Goal: Manage account settings

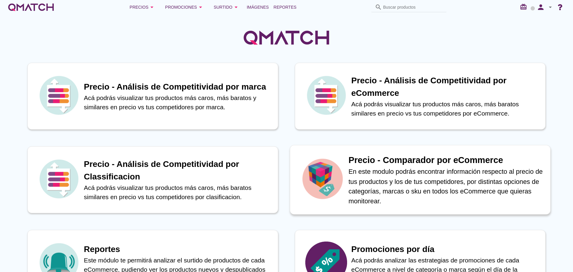
click at [474, 160] on h1 "Precio - Comparador por eCommerce" at bounding box center [445, 160] width 195 height 13
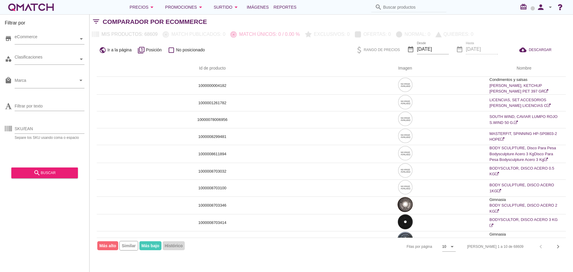
click at [551, 8] on icon "arrow_drop_down" at bounding box center [550, 7] width 7 height 7
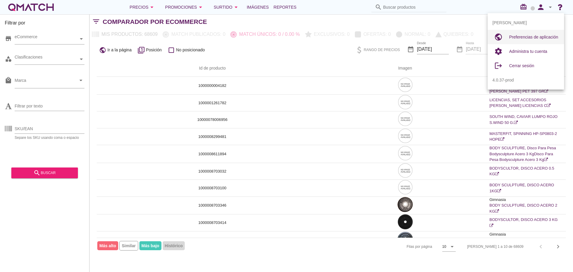
click at [537, 35] on span "Preferencias de aplicación" at bounding box center [533, 37] width 49 height 5
radio input "true"
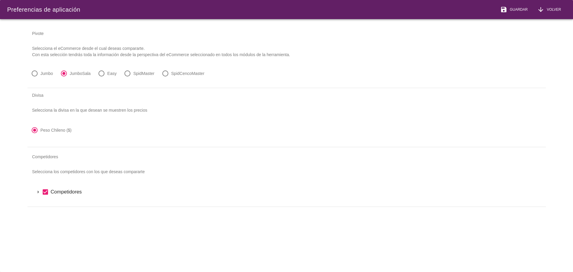
click at [38, 192] on icon "arrow_drop_down" at bounding box center [38, 191] width 7 height 7
click at [45, 203] on icon "arrow_drop_down" at bounding box center [45, 201] width 7 height 7
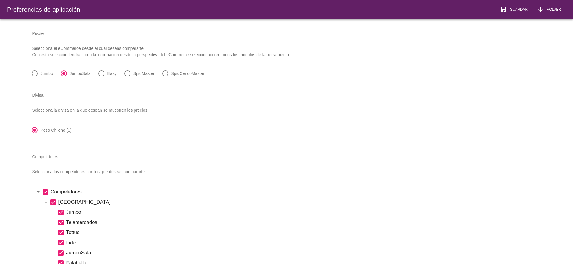
click at [35, 73] on div at bounding box center [35, 73] width 10 height 10
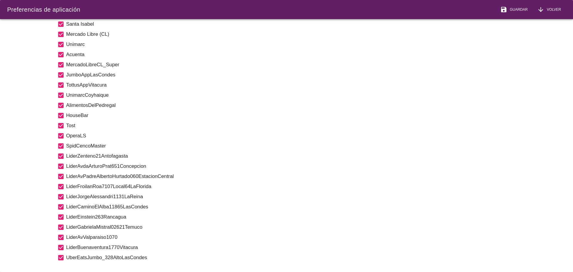
scroll to position [388, 0]
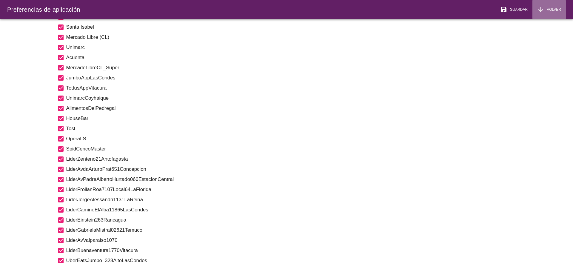
click at [558, 11] on span "Volver" at bounding box center [552, 9] width 17 height 5
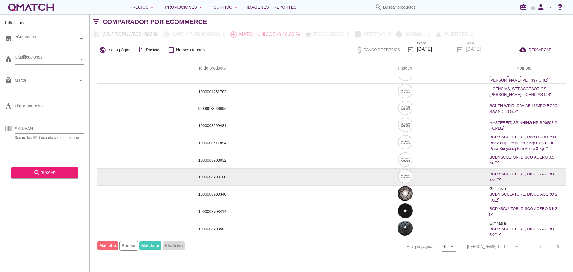
scroll to position [0, 0]
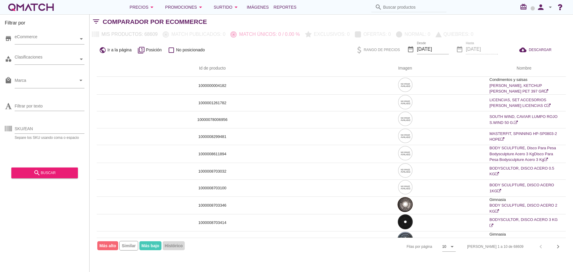
click at [549, 7] on icon "arrow_drop_down" at bounding box center [550, 7] width 7 height 7
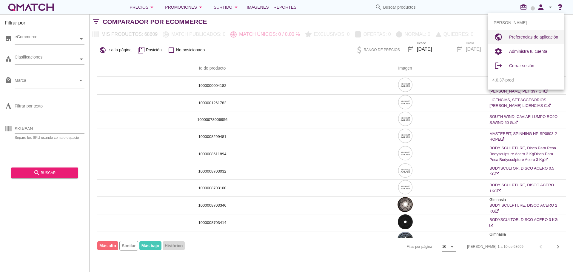
click at [530, 39] on div "Preferencias de aplicación" at bounding box center [534, 36] width 50 height 7
radio input "false"
radio input "true"
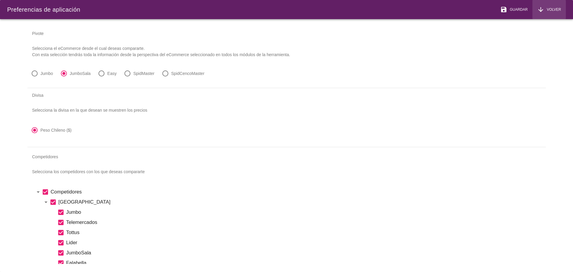
click at [555, 6] on div "arrow_downward Volver" at bounding box center [549, 9] width 24 height 7
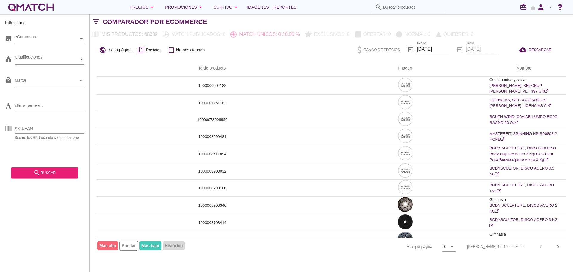
click at [549, 7] on icon "arrow_drop_down" at bounding box center [550, 7] width 7 height 7
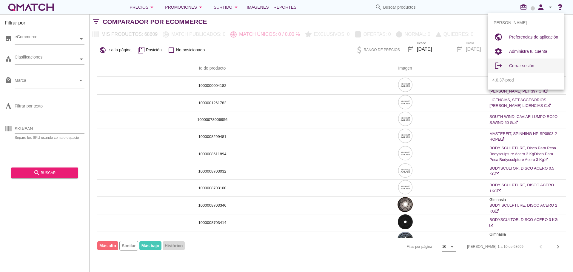
click at [527, 67] on span "Cerrar sesión" at bounding box center [521, 65] width 25 height 5
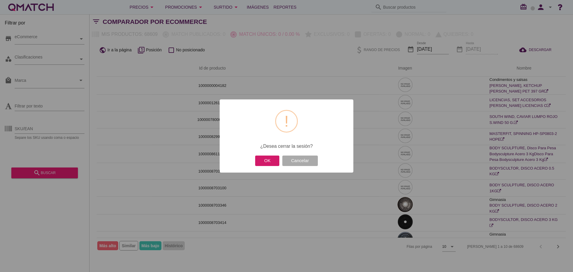
click at [269, 160] on button "OK" at bounding box center [267, 160] width 24 height 10
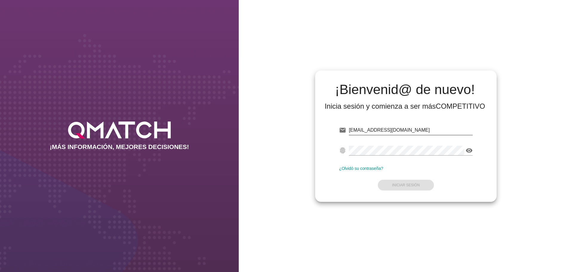
click at [374, 130] on input "[EMAIL_ADDRESS][DOMAIN_NAME]" at bounding box center [411, 130] width 124 height 10
drag, startPoint x: 399, startPoint y: 130, endPoint x: 395, endPoint y: 130, distance: 3.9
click at [395, 130] on input "[EMAIL_ADDRESS][DOMAIN_NAME]" at bounding box center [411, 130] width 124 height 10
type input "[EMAIL_ADDRESS][DOMAIN_NAME]"
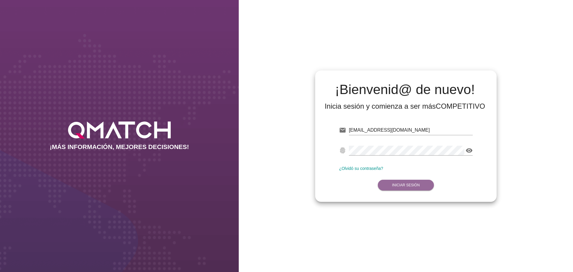
click at [418, 187] on strong "Iniciar Sesión" at bounding box center [406, 185] width 28 height 4
